Goal: Transaction & Acquisition: Purchase product/service

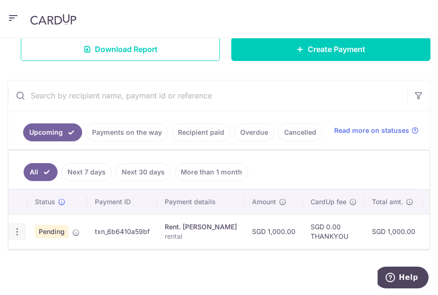
drag, startPoint x: 16, startPoint y: 223, endPoint x: 20, endPoint y: 219, distance: 6.0
click at [17, 227] on icon "button" at bounding box center [17, 232] width 10 height 10
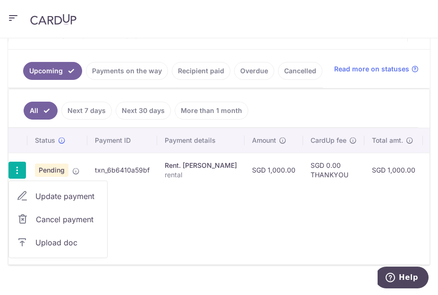
scroll to position [253, 0]
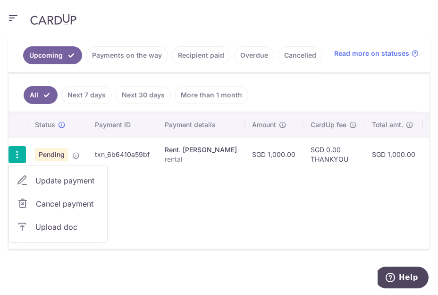
click at [326, 65] on div "Upcoming Payments on the way Recipient paid Overdue Cancelled Read more on stat…" at bounding box center [219, 53] width 422 height 39
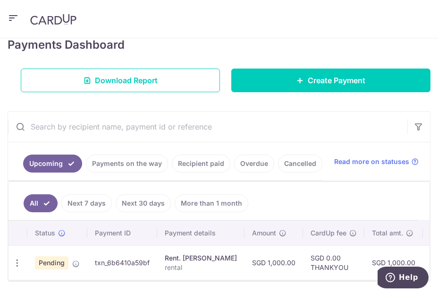
scroll to position [176, 0]
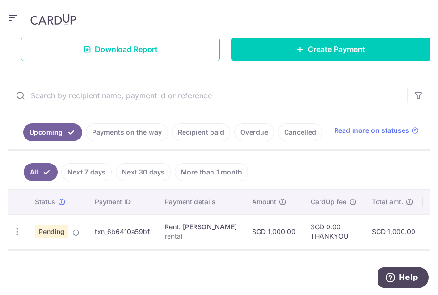
click at [116, 123] on link "Payments on the way" at bounding box center [127, 132] width 82 height 18
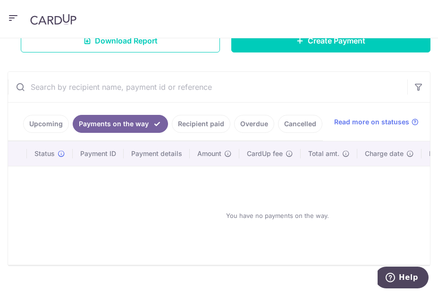
click at [59, 120] on link "Upcoming" at bounding box center [46, 124] width 46 height 18
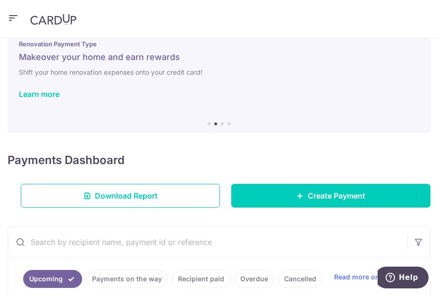
scroll to position [0, 0]
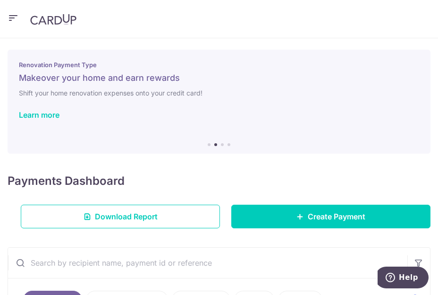
drag, startPoint x: 2, startPoint y: 16, endPoint x: 9, endPoint y: 17, distance: 6.2
click at [3, 17] on header at bounding box center [219, 19] width 438 height 38
click at [14, 18] on icon "button" at bounding box center [13, 18] width 11 height 12
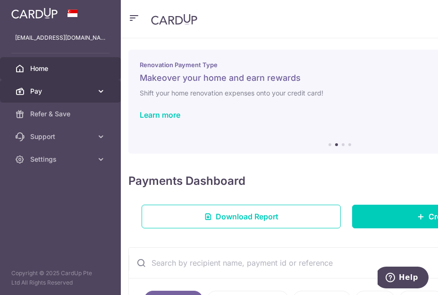
click at [76, 87] on span "Pay" at bounding box center [61, 90] width 62 height 9
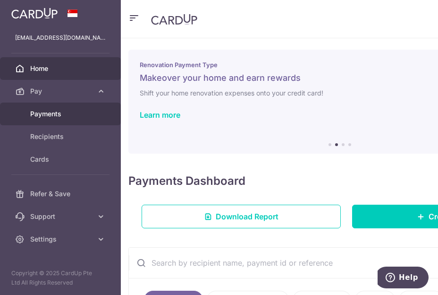
click at [81, 116] on span "Payments" at bounding box center [61, 113] width 62 height 9
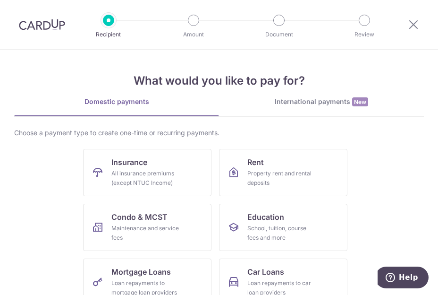
click at [95, 96] on div "What would you like to pay for? Domestic payments International payments New Ch…" at bounding box center [219, 291] width 410 height 483
click at [95, 98] on div "Domestic payments" at bounding box center [116, 101] width 205 height 9
click at [95, 99] on div "Domestic payments" at bounding box center [116, 101] width 205 height 9
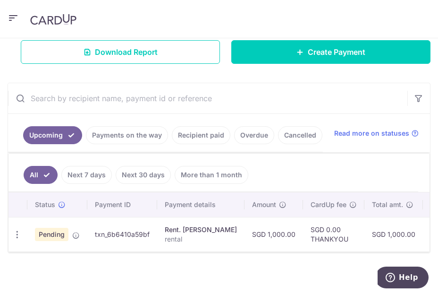
scroll to position [176, 0]
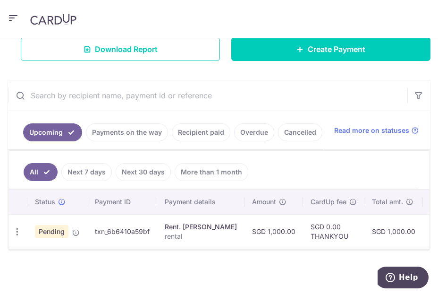
drag, startPoint x: 35, startPoint y: 64, endPoint x: 36, endPoint y: 69, distance: 5.4
click at [35, 64] on div "× Pause Schedule Pause all future payments in this series Pause just this one p…" at bounding box center [219, 166] width 438 height 257
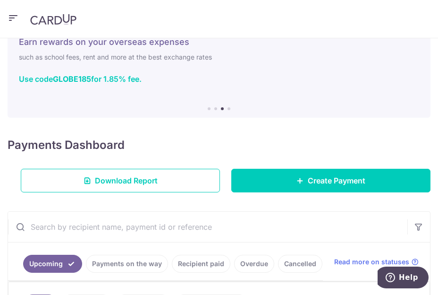
scroll to position [0, 0]
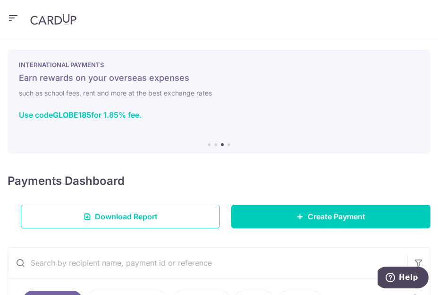
click at [12, 14] on icon "button" at bounding box center [13, 18] width 11 height 12
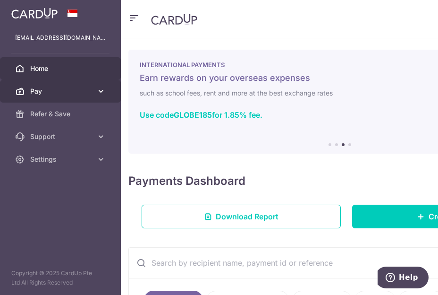
click at [103, 94] on icon at bounding box center [100, 90] width 9 height 9
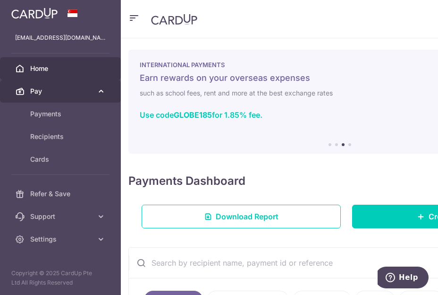
click at [103, 94] on icon at bounding box center [100, 90] width 9 height 9
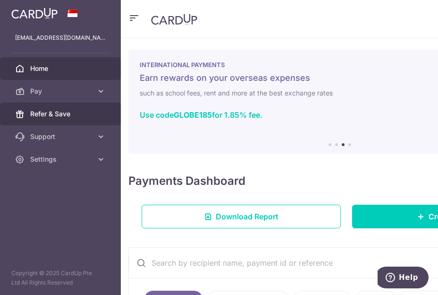
click at [70, 111] on span "Refer & Save" at bounding box center [61, 113] width 62 height 9
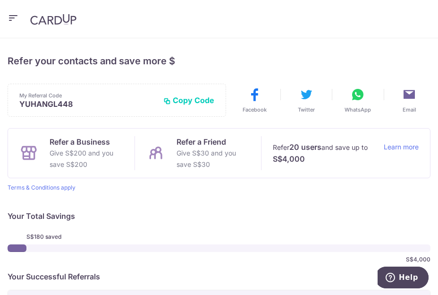
click at [181, 98] on button "Copy Code" at bounding box center [188, 99] width 51 height 9
drag, startPoint x: 423, startPoint y: 118, endPoint x: 29, endPoint y: 102, distance: 394.3
click at [26, 102] on p "YUHANGL448" at bounding box center [95, 103] width 152 height 9
click at [198, 102] on button "Copied" at bounding box center [197, 99] width 36 height 9
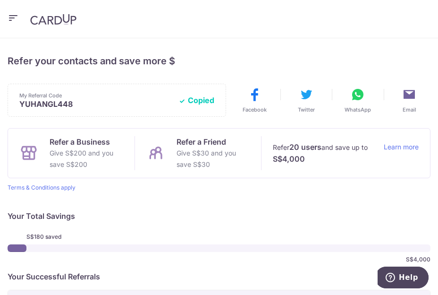
click at [26, 82] on div "× Invite your friends via email To Send Invitations Sample From CardUp Subject …" at bounding box center [219, 166] width 438 height 257
click at [24, 65] on h4 "Refer your contacts and save more $" at bounding box center [219, 60] width 423 height 15
click at [10, 14] on icon "button" at bounding box center [13, 18] width 11 height 12
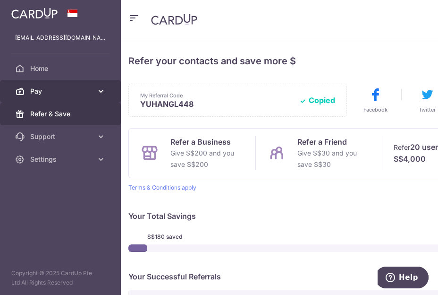
click at [64, 93] on span "Pay" at bounding box center [61, 90] width 62 height 9
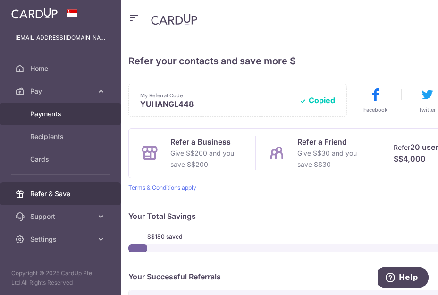
click at [67, 117] on span "Payments" at bounding box center [61, 113] width 62 height 9
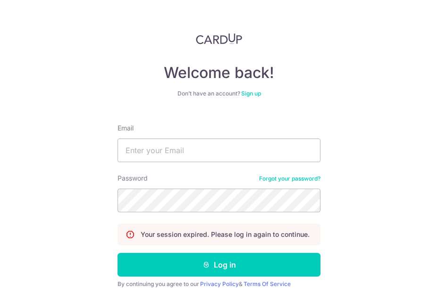
click at [247, 148] on input "Email" at bounding box center [219, 150] width 203 height 24
type input "yuhang010496@gmail.com"
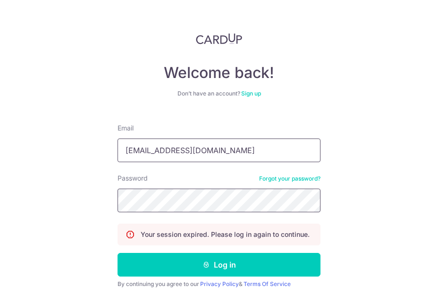
click at [118, 253] on button "Log in" at bounding box center [219, 265] width 203 height 24
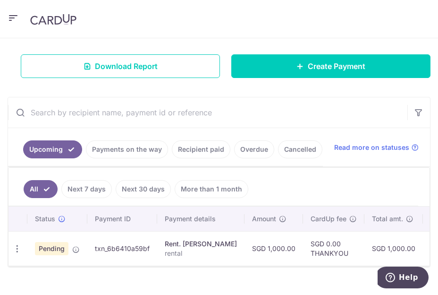
scroll to position [129, 0]
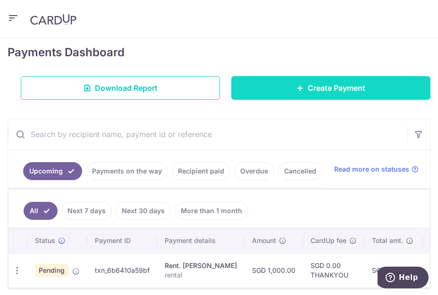
click at [310, 86] on span "Create Payment" at bounding box center [337, 87] width 58 height 11
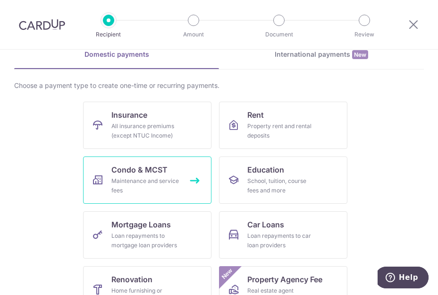
scroll to position [94, 0]
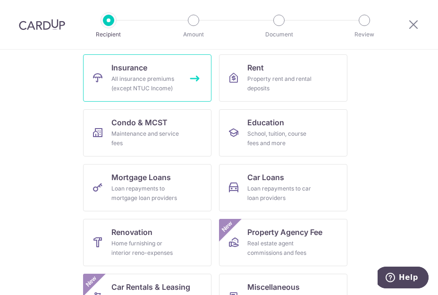
click at [164, 72] on link "Insurance All insurance premiums (except NTUC Income)" at bounding box center [147, 77] width 129 height 47
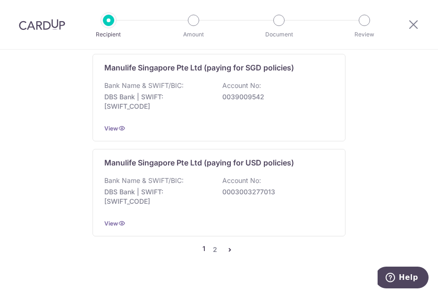
scroll to position [1019, 0]
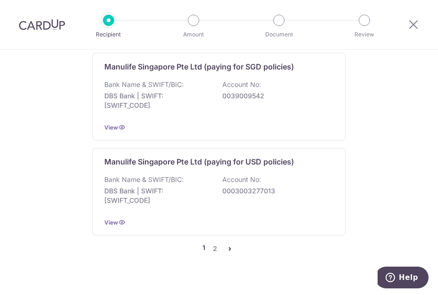
click at [230, 245] on icon "pager" at bounding box center [230, 249] width 8 height 8
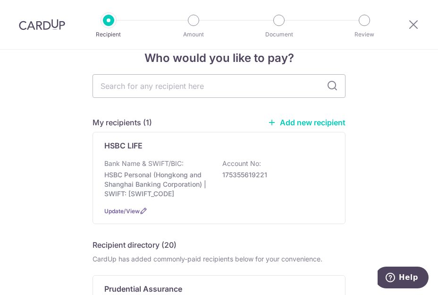
scroll to position [0, 0]
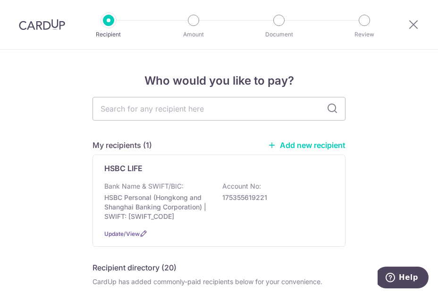
click at [294, 141] on link "Add new recipient" at bounding box center [307, 144] width 78 height 9
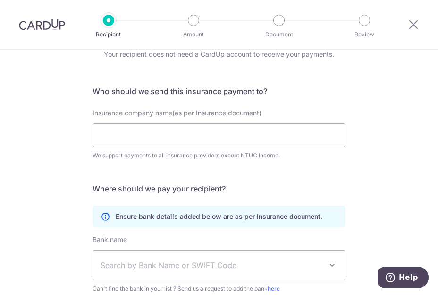
scroll to position [94, 0]
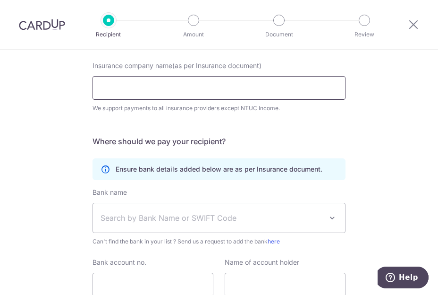
click at [220, 94] on input "Insurance company name(as per Insurance document)" at bounding box center [219, 88] width 253 height 24
type input "GREAT EASTERN"
click at [196, 221] on span "Search by Bank Name or SWIFT Code" at bounding box center [212, 217] width 222 height 11
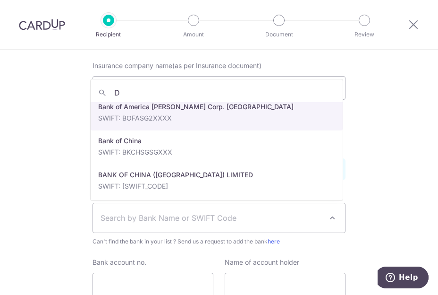
scroll to position [0, 0]
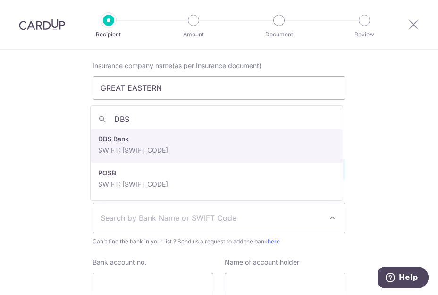
type input "DBS"
select select "6"
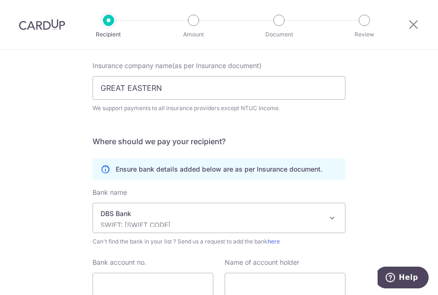
drag, startPoint x: 170, startPoint y: 235, endPoint x: 171, endPoint y: 216, distance: 19.4
click at [172, 235] on div "Bank name Select Bank UBS AG ANEXT BANK PTE LTD Australia & New Zealand Banking…" at bounding box center [219, 217] width 253 height 59
click at [171, 214] on p "DBS Bank" at bounding box center [212, 213] width 222 height 9
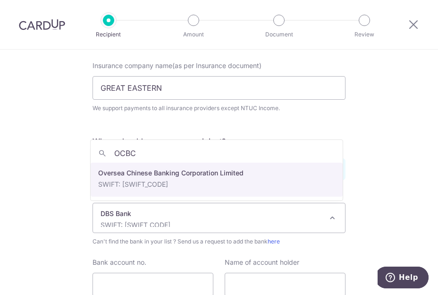
type input "OCBC"
select select "12"
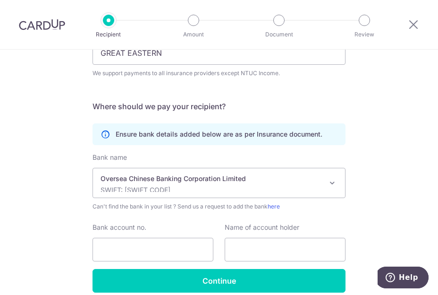
scroll to position [171, 0]
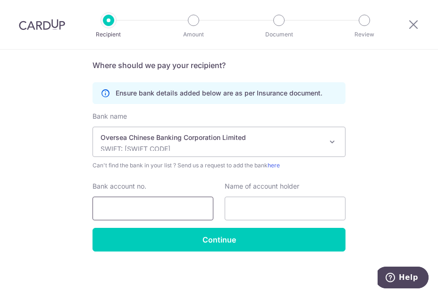
click at [146, 203] on input "Bank account no." at bounding box center [153, 209] width 121 height 24
type input "625295209001"
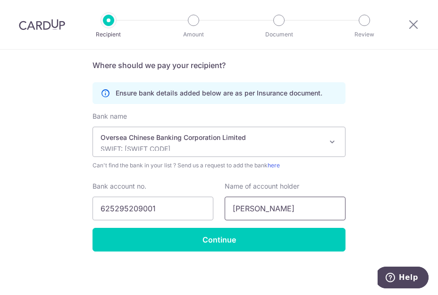
type input "LIM YU HANG"
click at [209, 181] on div "Bank account no. 625295209001" at bounding box center [153, 200] width 121 height 39
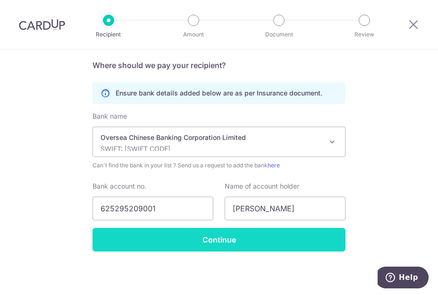
click at [198, 239] on input "Continue" at bounding box center [219, 240] width 253 height 24
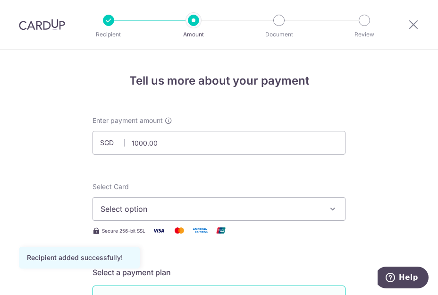
type input "1,000.00"
click at [137, 213] on span "Select option" at bounding box center [211, 208] width 220 height 11
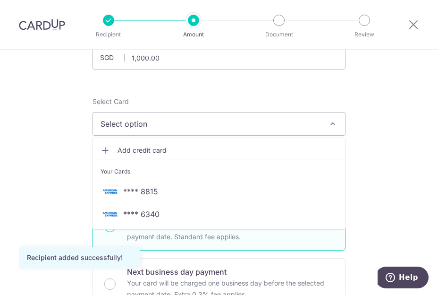
scroll to position [94, 0]
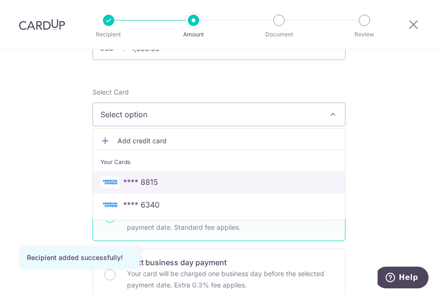
drag, startPoint x: 144, startPoint y: 179, endPoint x: 138, endPoint y: 180, distance: 5.8
click at [144, 179] on span "**** 8815" at bounding box center [140, 181] width 35 height 11
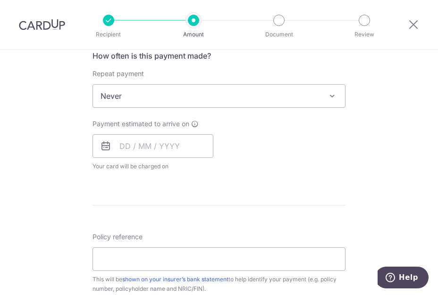
scroll to position [378, 0]
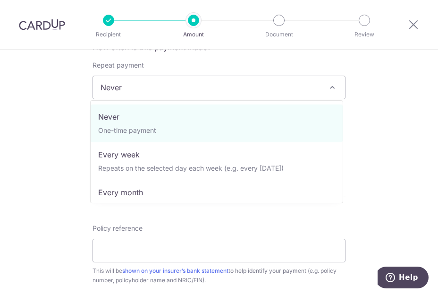
click at [176, 86] on span "Never" at bounding box center [219, 87] width 252 height 23
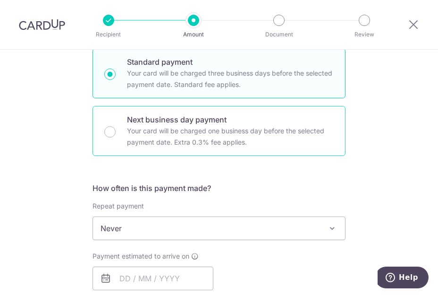
scroll to position [283, 0]
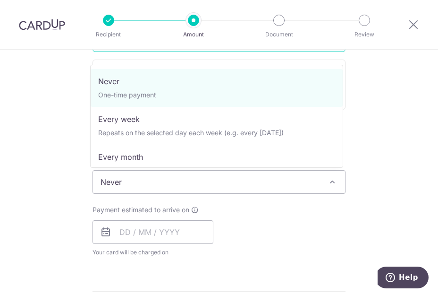
click at [174, 178] on span "Never" at bounding box center [219, 182] width 252 height 23
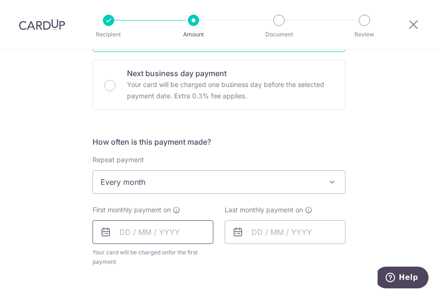
click at [129, 226] on input "text" at bounding box center [153, 232] width 121 height 24
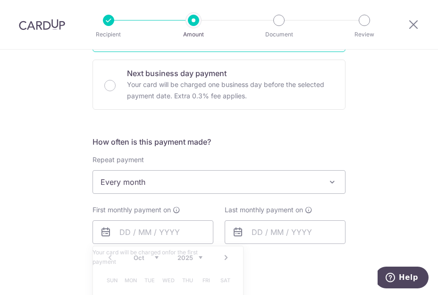
click at [56, 135] on div "Tell us more about your payment Enter payment amount SGD 1,000.00 1000.00 Recip…" at bounding box center [219, 200] width 438 height 868
click at [146, 188] on span "Every month" at bounding box center [219, 182] width 252 height 23
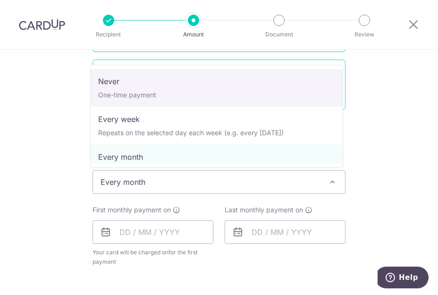
select select "1"
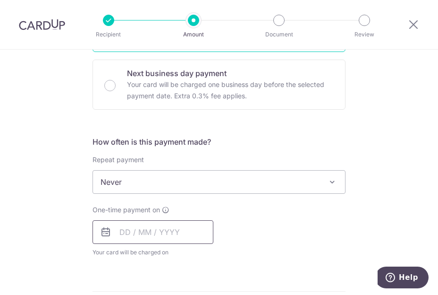
click at [118, 229] on input "text" at bounding box center [153, 232] width 121 height 24
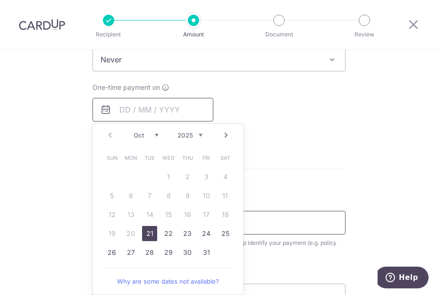
scroll to position [472, 0]
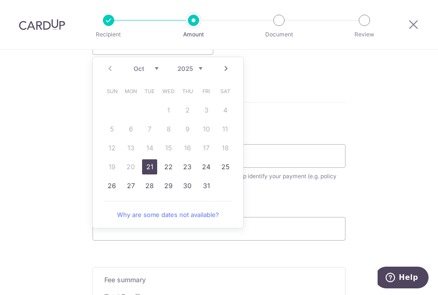
click at [148, 163] on link "21" at bounding box center [149, 166] width 15 height 15
type input "[DATE]"
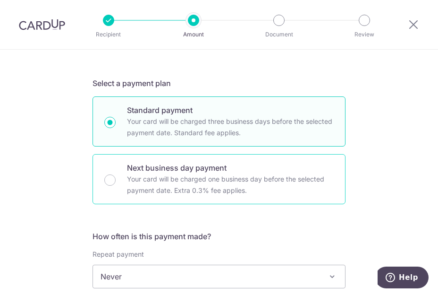
scroll to position [331, 0]
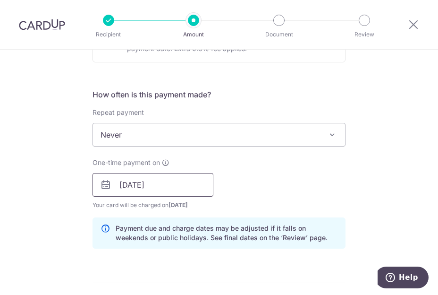
click at [168, 190] on input "[DATE]" at bounding box center [153, 185] width 121 height 24
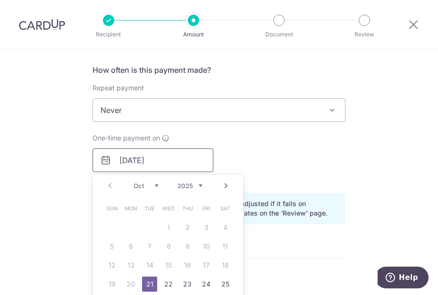
scroll to position [472, 0]
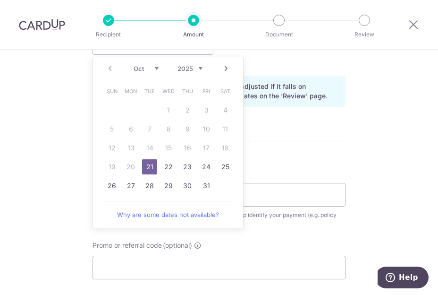
click at [280, 171] on div "Policy reference This will be shown on your insurer’s bank statement to help id…" at bounding box center [219, 198] width 253 height 61
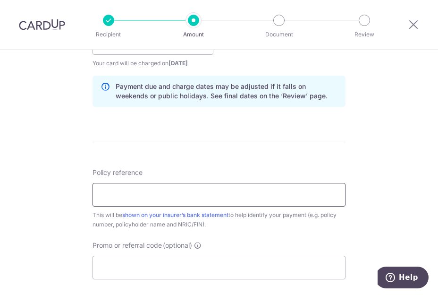
click at [190, 184] on input "Policy reference" at bounding box center [219, 195] width 253 height 24
click at [273, 221] on div "This will be shown on your insurer’s bank statement to help identify your payme…" at bounding box center [219, 219] width 253 height 19
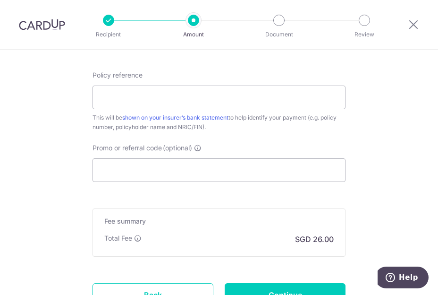
scroll to position [520, 0]
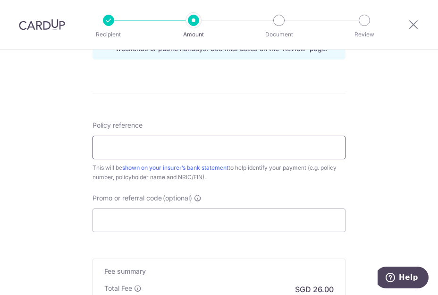
click at [213, 148] on input "Policy reference" at bounding box center [219, 148] width 253 height 24
type input "1041827146"
click at [173, 214] on input "Promo or referral code (optional)" at bounding box center [219, 220] width 253 height 24
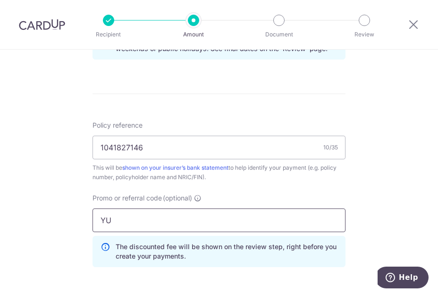
type input "Y"
type input "THANKYOU"
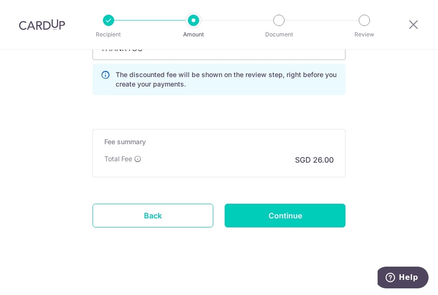
scroll to position [693, 0]
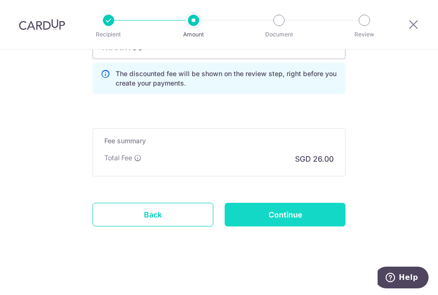
click at [283, 212] on input "Continue" at bounding box center [285, 215] width 121 height 24
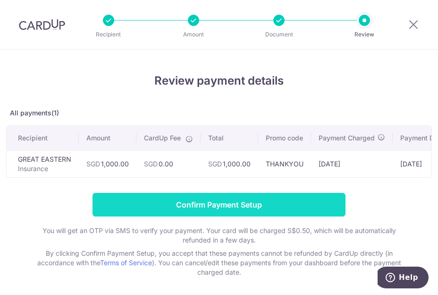
click at [252, 212] on input "Confirm Payment Setup" at bounding box center [219, 205] width 253 height 24
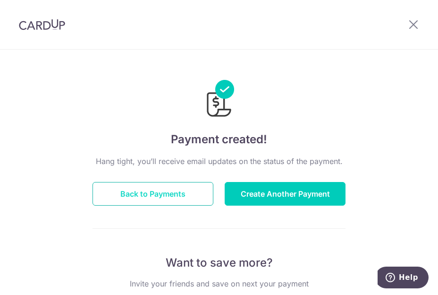
click at [164, 195] on button "Back to Payments" at bounding box center [153, 194] width 121 height 24
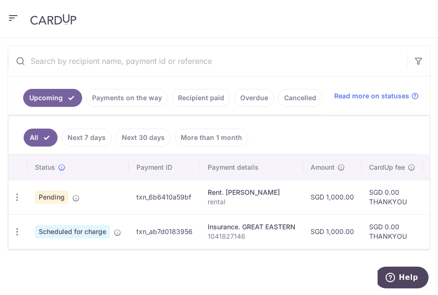
scroll to position [210, 0]
click at [12, 195] on icon "button" at bounding box center [17, 197] width 10 height 10
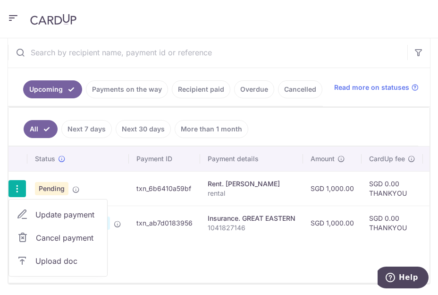
click at [11, 194] on div "Update payment Cancel payment Upload doc" at bounding box center [17, 188] width 17 height 17
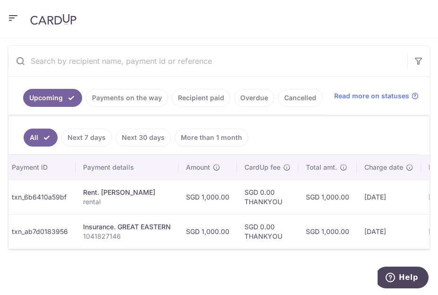
scroll to position [0, 0]
